Goal: Task Accomplishment & Management: Use online tool/utility

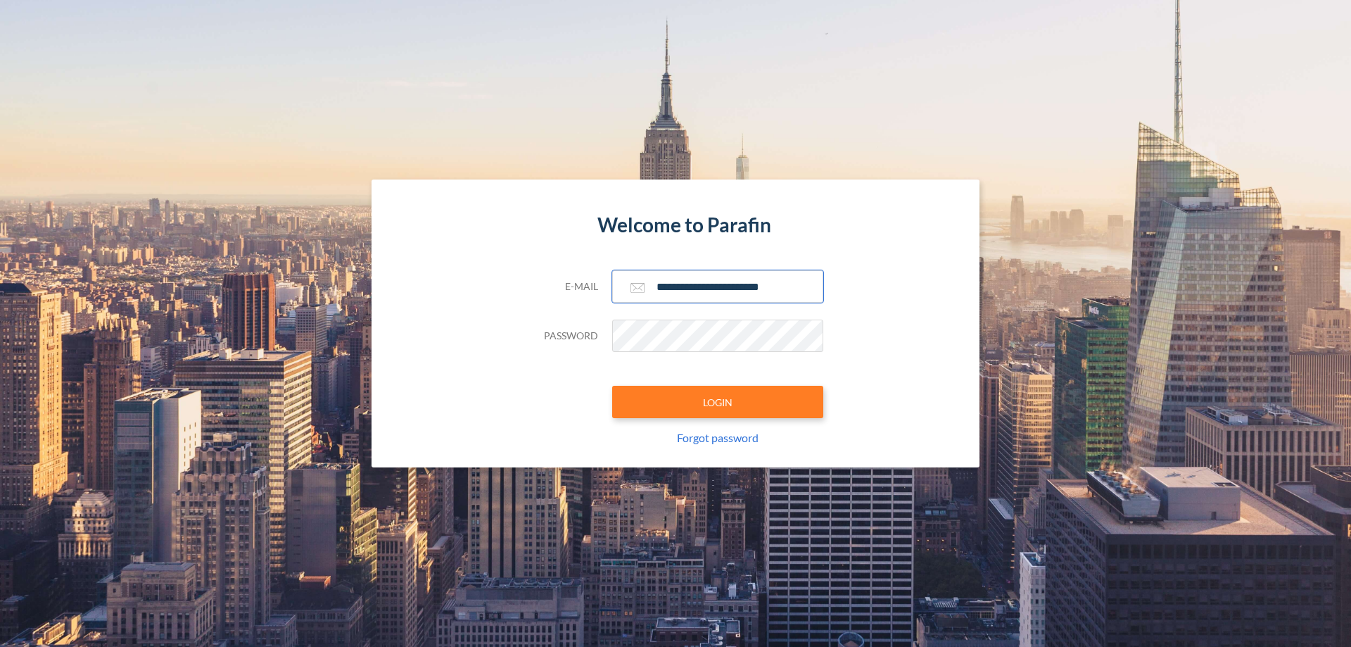
type input "**********"
click at [718, 402] on button "LOGIN" at bounding box center [717, 402] width 211 height 32
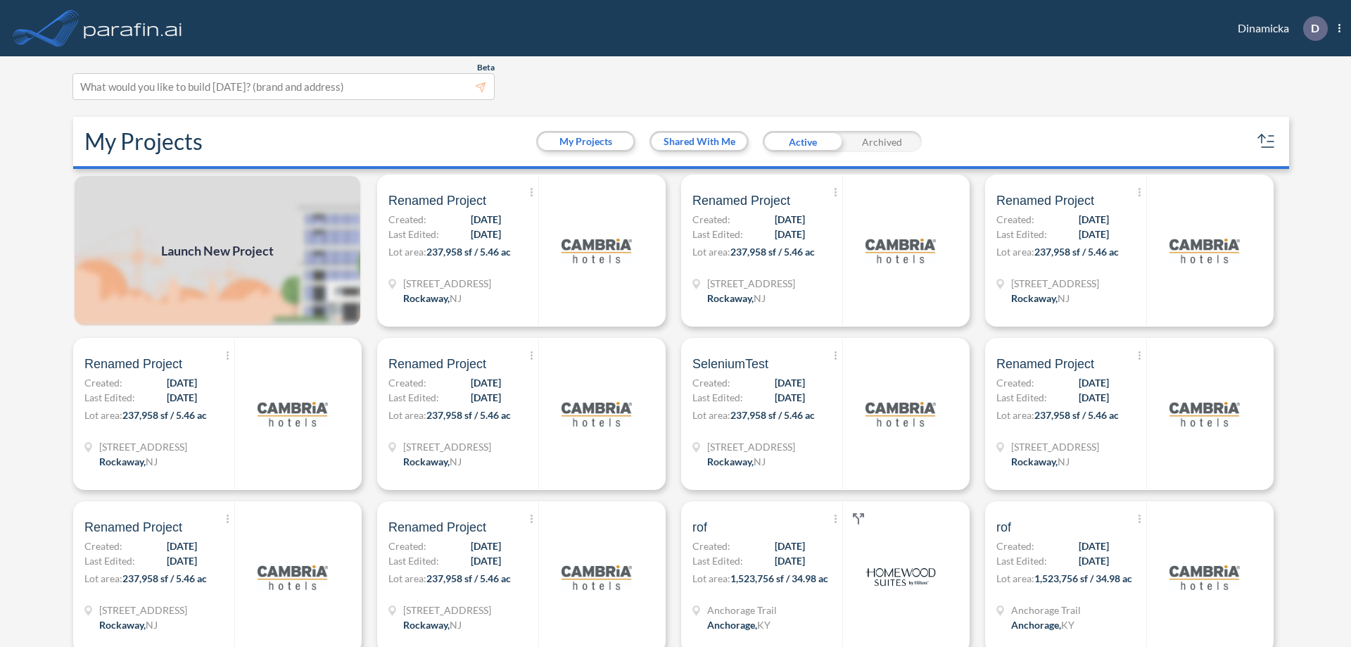
scroll to position [4, 0]
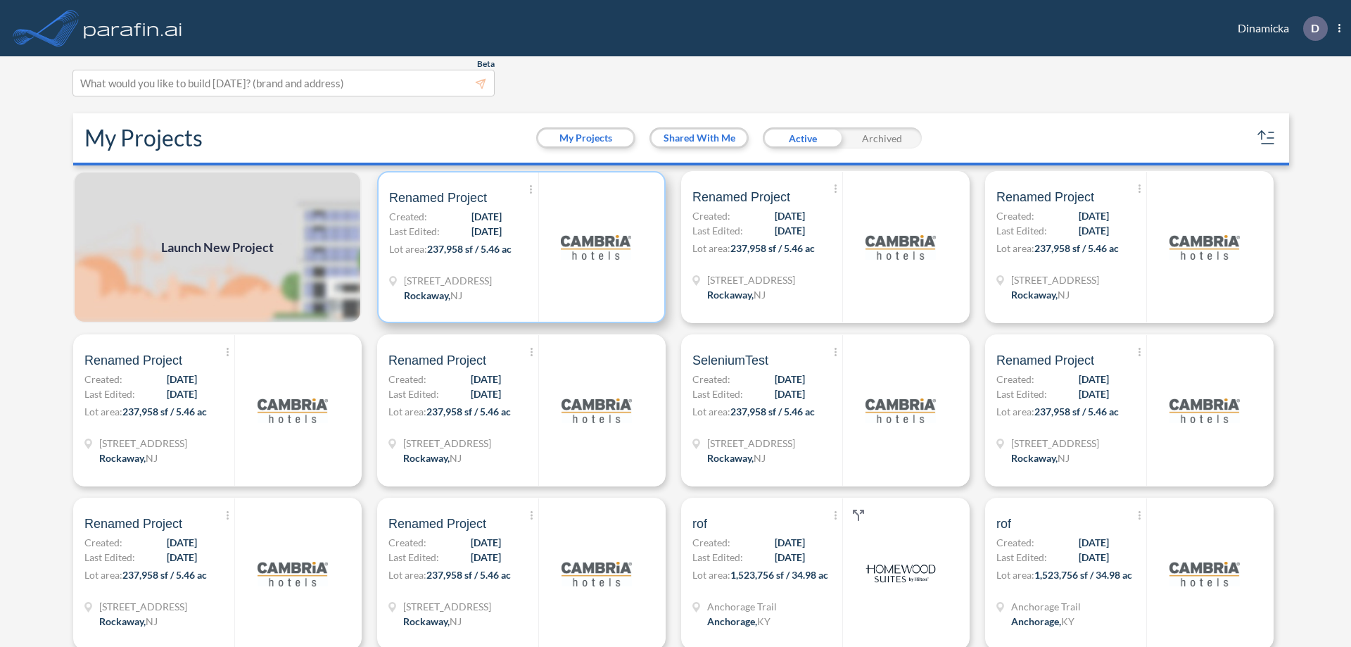
click at [519, 247] on p "Lot area: 237,958 sf / 5.46 ac" at bounding box center [463, 251] width 149 height 20
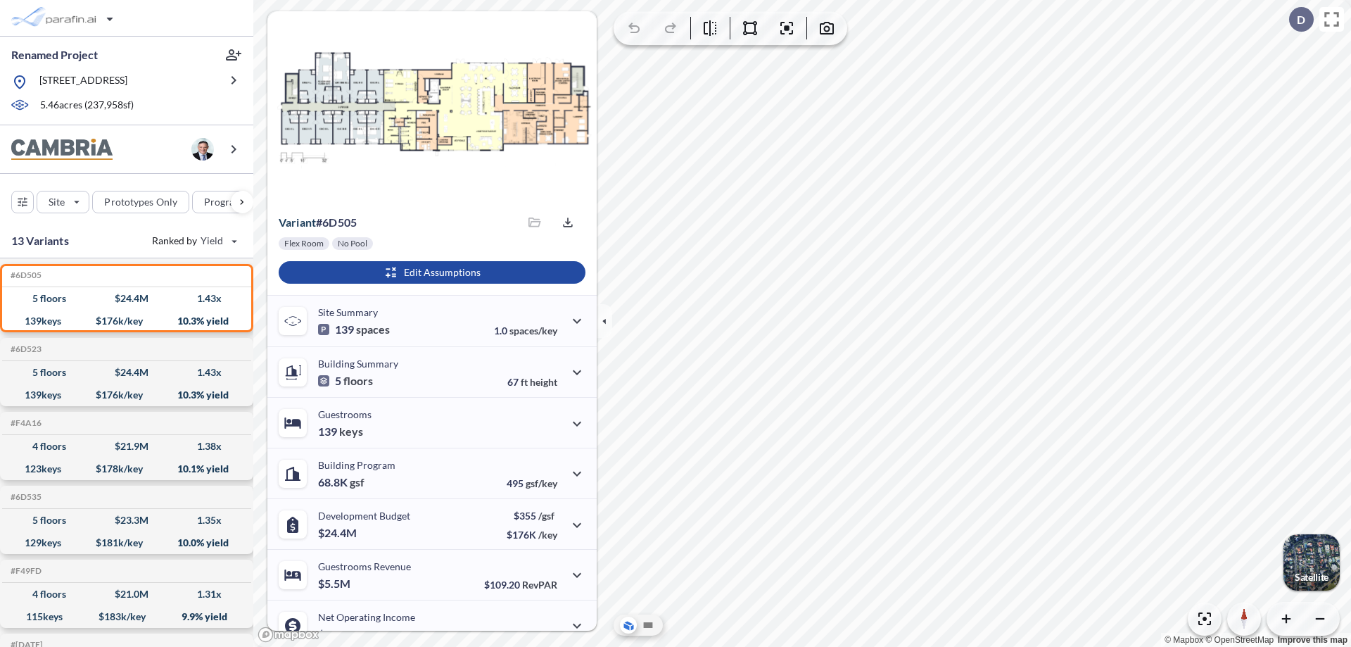
scroll to position [71, 0]
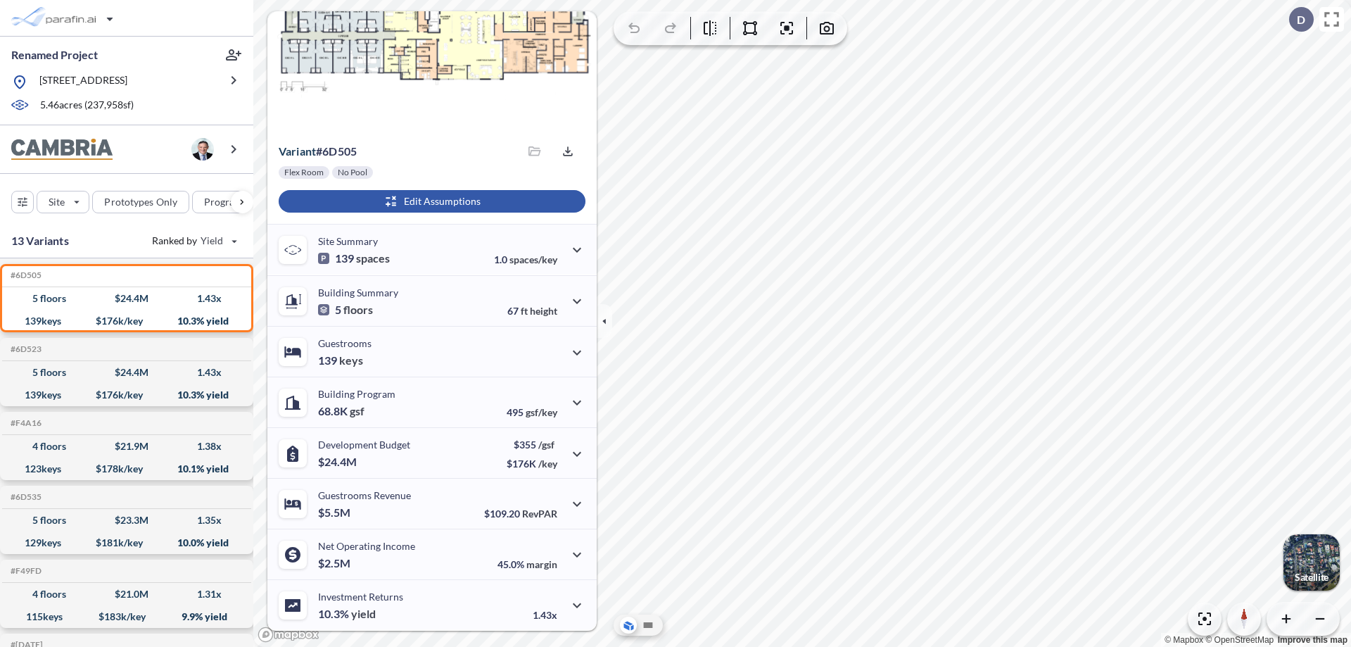
click at [430, 201] on div "button" at bounding box center [432, 201] width 307 height 23
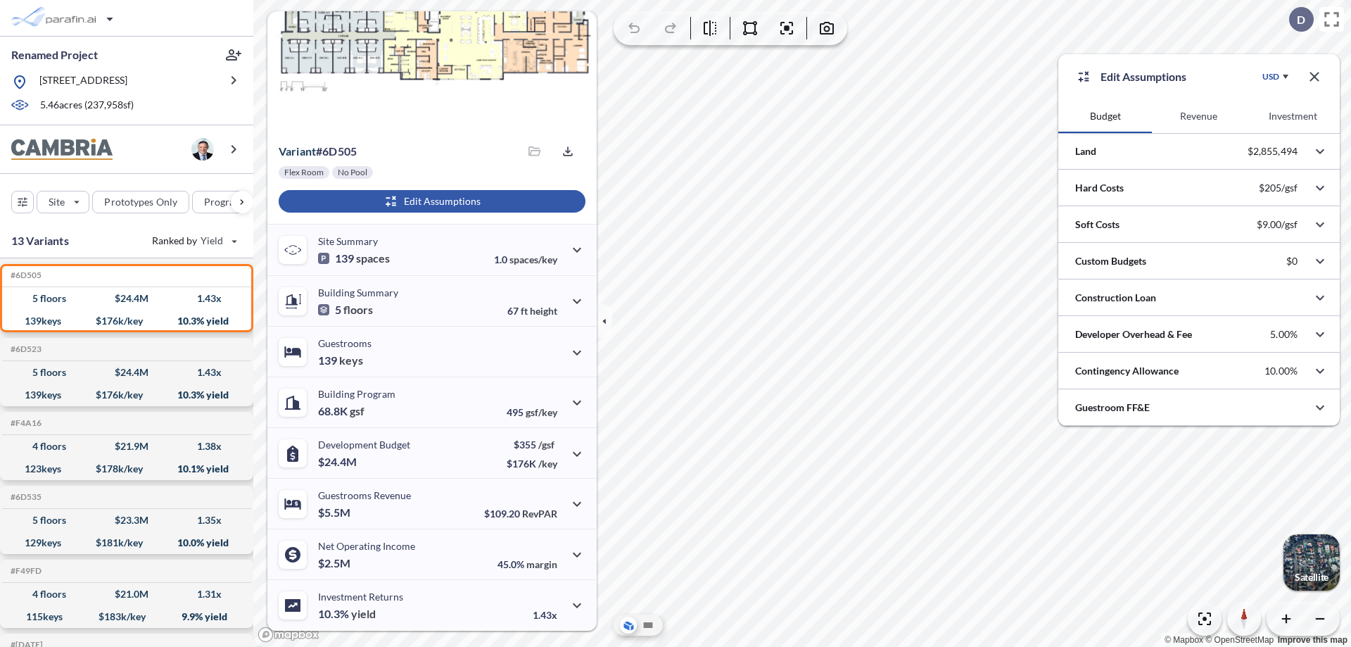
click at [1199, 116] on button "Revenue" at bounding box center [1199, 116] width 94 height 34
